Goal: Communication & Community: Ask a question

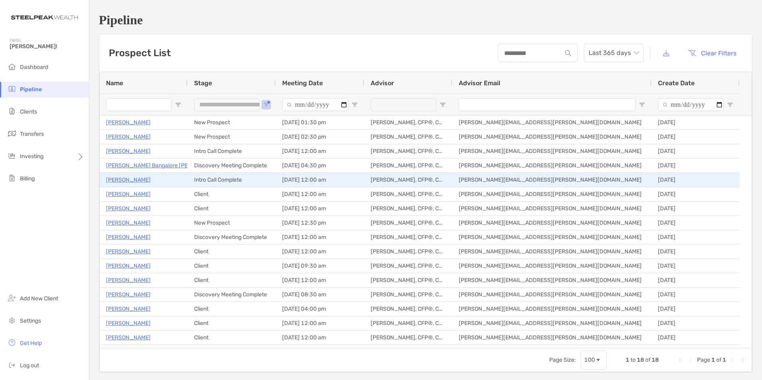
click at [129, 181] on p "Brandt Peterson" at bounding box center [128, 180] width 45 height 10
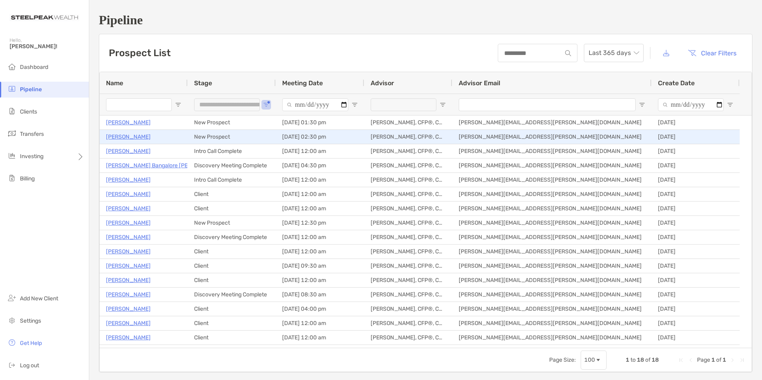
click at [134, 136] on p "[PERSON_NAME]" at bounding box center [128, 137] width 45 height 10
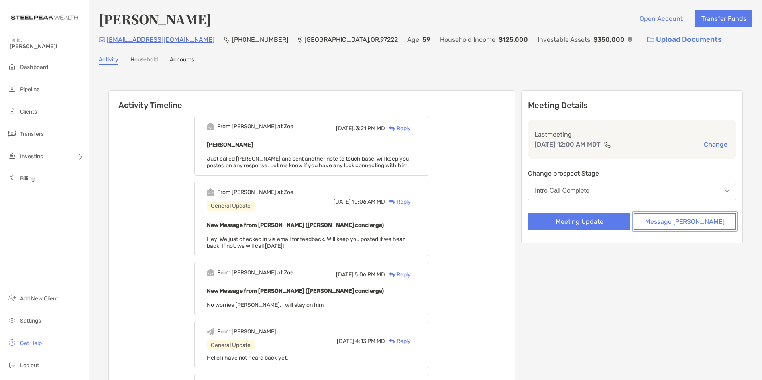
click at [693, 218] on button "Message [PERSON_NAME]" at bounding box center [685, 222] width 102 height 18
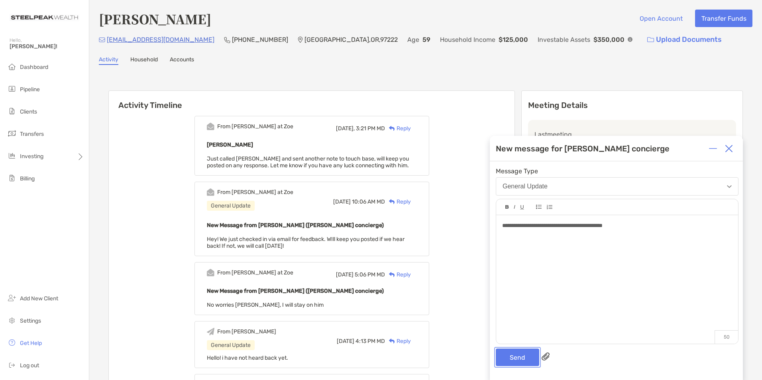
click at [521, 357] on button "Send" at bounding box center [517, 358] width 43 height 18
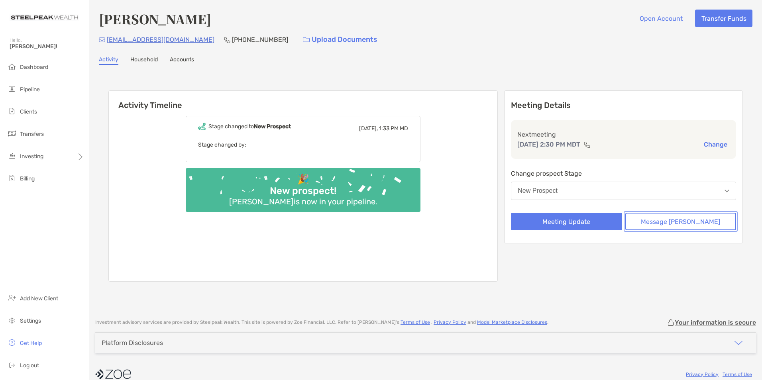
click at [662, 220] on button "Message [PERSON_NAME]" at bounding box center [681, 222] width 111 height 18
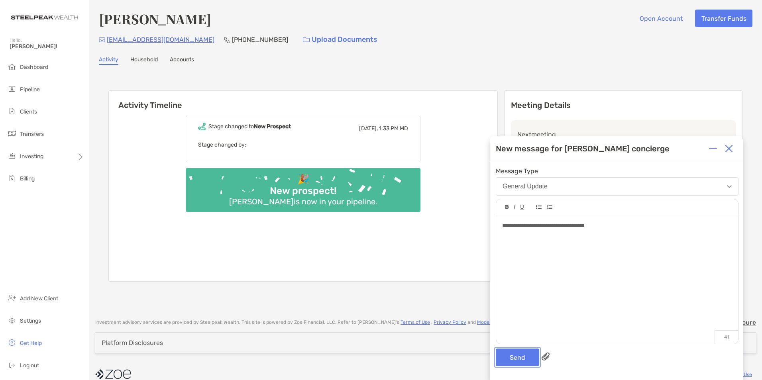
click at [521, 356] on button "Send" at bounding box center [517, 358] width 43 height 18
